Goal: Task Accomplishment & Management: Use online tool/utility

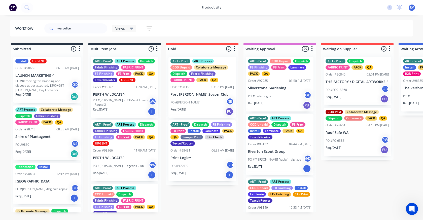
type input "wa police"
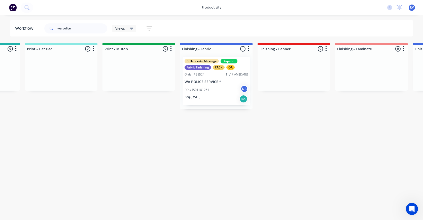
scroll to position [0, 766]
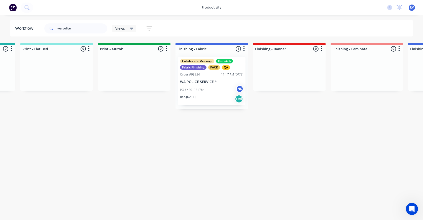
click at [188, 89] on p "PO #4501181764" at bounding box center [192, 90] width 24 height 5
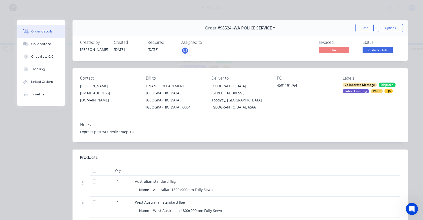
click at [378, 50] on span "Finishing - Fab..." at bounding box center [377, 50] width 30 height 6
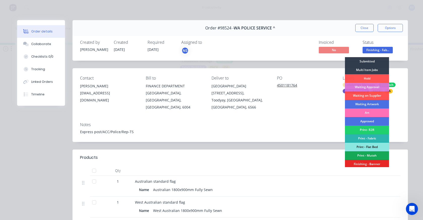
scroll to position [50, 0]
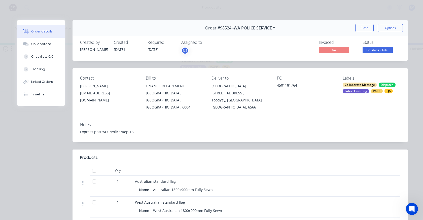
click at [247, 150] on header "Products" at bounding box center [239, 157] width 335 height 16
click at [368, 26] on button "Close" at bounding box center [364, 28] width 18 height 8
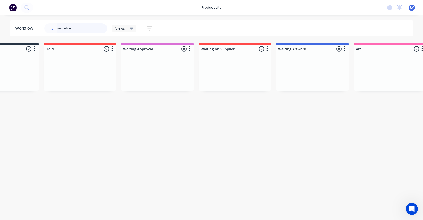
scroll to position [0, 0]
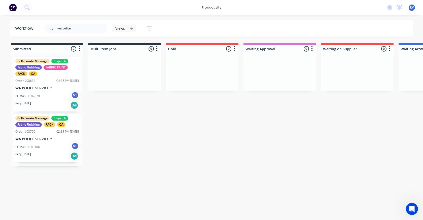
click at [27, 72] on div "Collaborate Message Dispatch Fabric Finishing FABRIC PRINT PACK QA" at bounding box center [46, 67] width 63 height 17
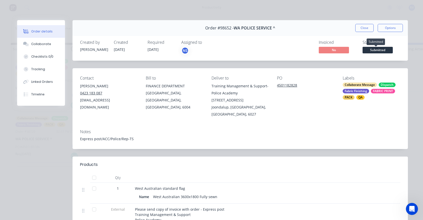
click at [377, 51] on span "Submitted" at bounding box center [377, 50] width 30 height 6
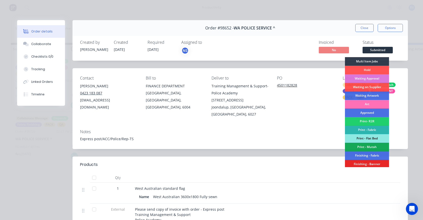
scroll to position [50, 0]
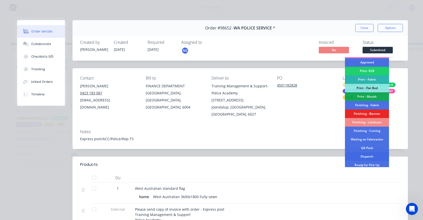
click at [367, 155] on div "Dispatch" at bounding box center [367, 156] width 44 height 9
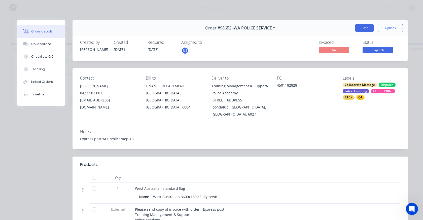
click at [363, 30] on button "Close" at bounding box center [364, 28] width 18 height 8
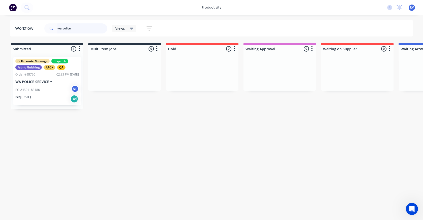
drag, startPoint x: 87, startPoint y: 26, endPoint x: 0, endPoint y: 10, distance: 88.8
click at [0, 16] on div "productivity productivity Workflow Planner Delivery Scheduling Timesheets No ne…" at bounding box center [211, 95] width 423 height 190
